Goal: Task Accomplishment & Management: Complete application form

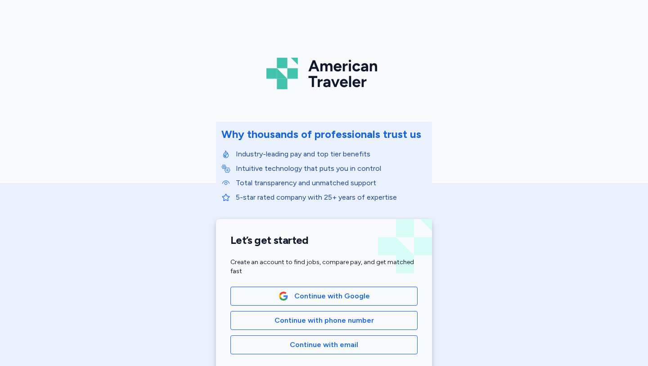
scroll to position [18, 0]
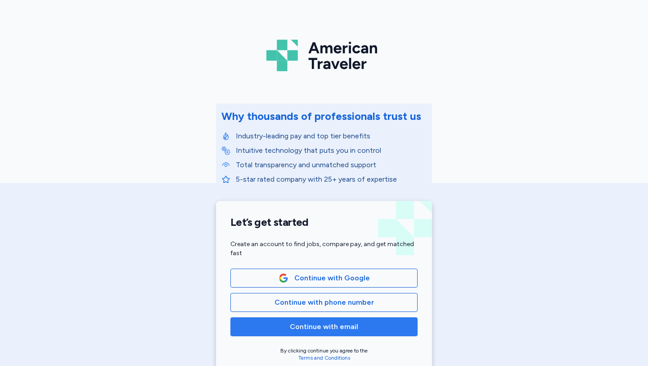
click at [335, 331] on span "Continue with email" at bounding box center [324, 326] width 68 height 11
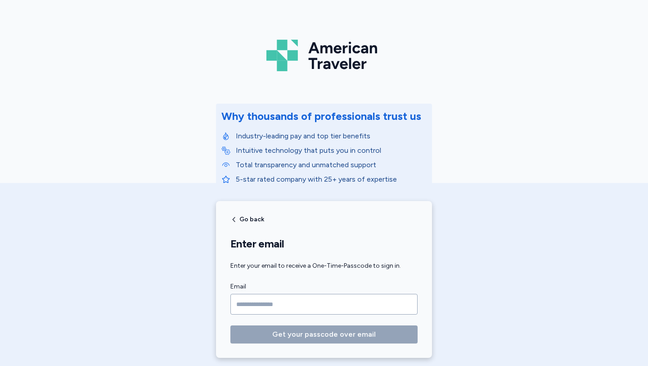
click at [328, 307] on input "Email" at bounding box center [324, 304] width 187 height 21
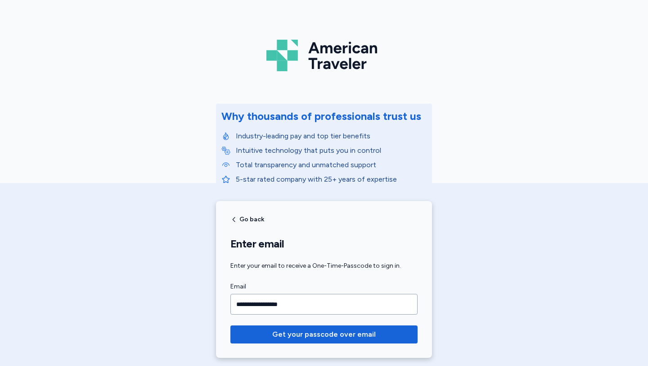
type input "**********"
click at [231, 325] on button "Get your passcode over email" at bounding box center [324, 334] width 187 height 18
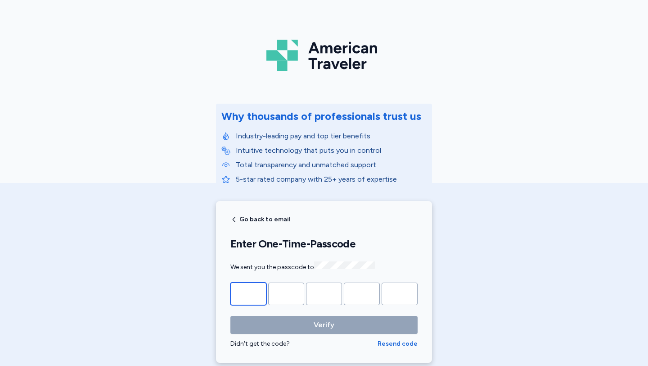
type input "*"
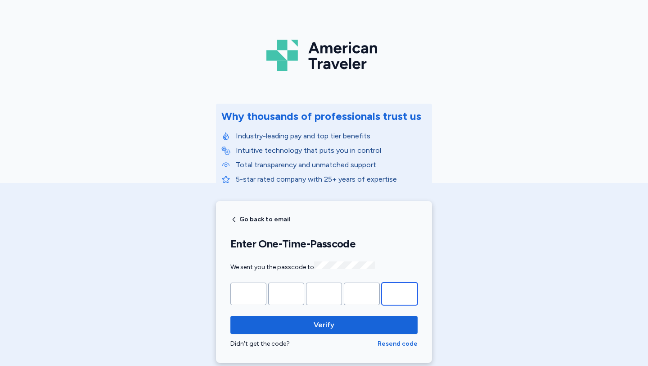
type input "*"
click at [367, 286] on input "*" at bounding box center [362, 293] width 36 height 23
click at [365, 290] on input "*" at bounding box center [362, 293] width 36 height 23
type input "*"
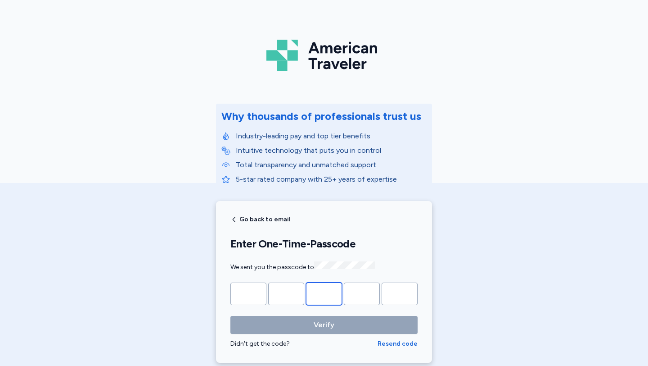
type input "*"
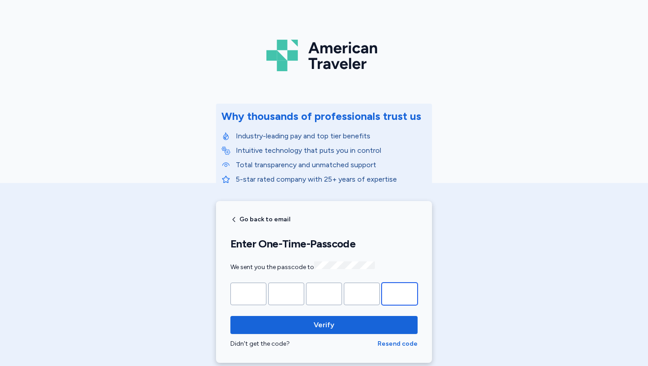
type input "*"
click at [270, 336] on div "Verify Didn't get the code? Resend code" at bounding box center [324, 332] width 187 height 32
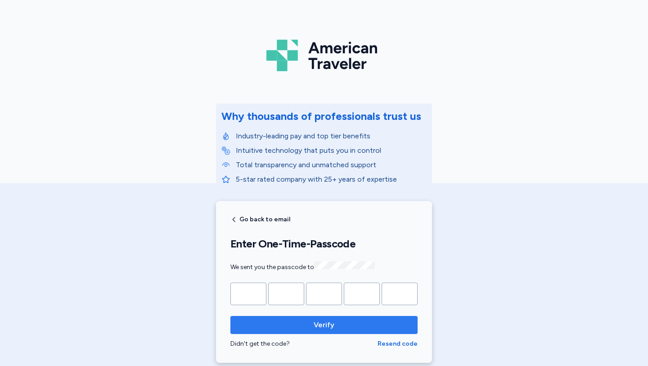
click at [271, 328] on span "Verify" at bounding box center [324, 324] width 173 height 11
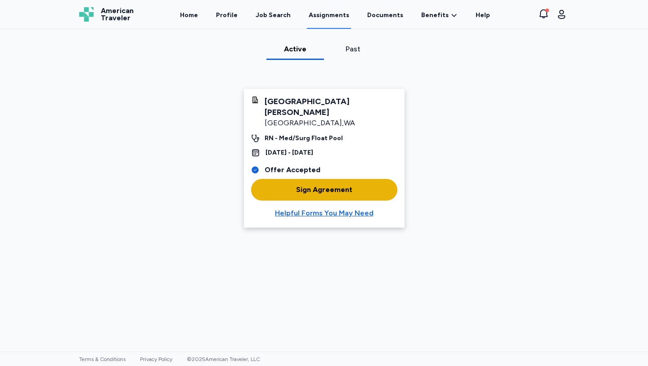
click at [319, 184] on div "Sign Agreement" at bounding box center [324, 189] width 56 height 11
